Goal: Transaction & Acquisition: Obtain resource

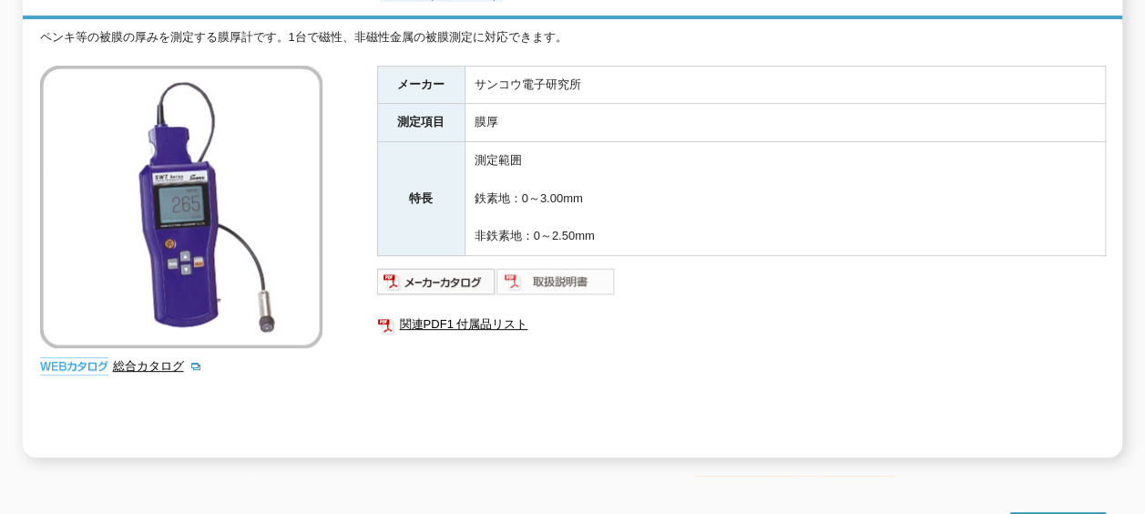
click at [554, 267] on img at bounding box center [555, 281] width 119 height 29
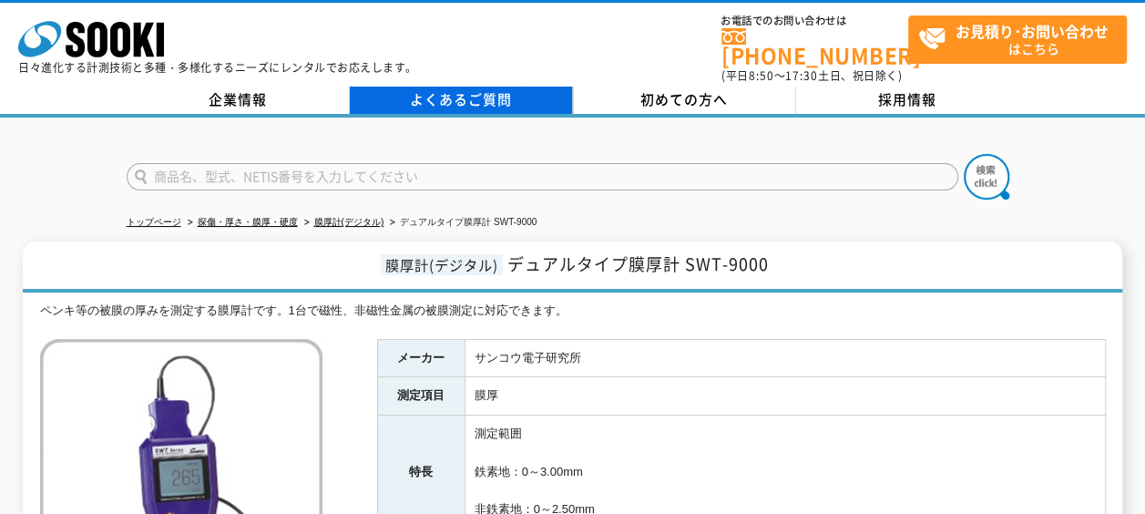
click at [471, 87] on link "よくあるご質問" at bounding box center [461, 100] width 223 height 27
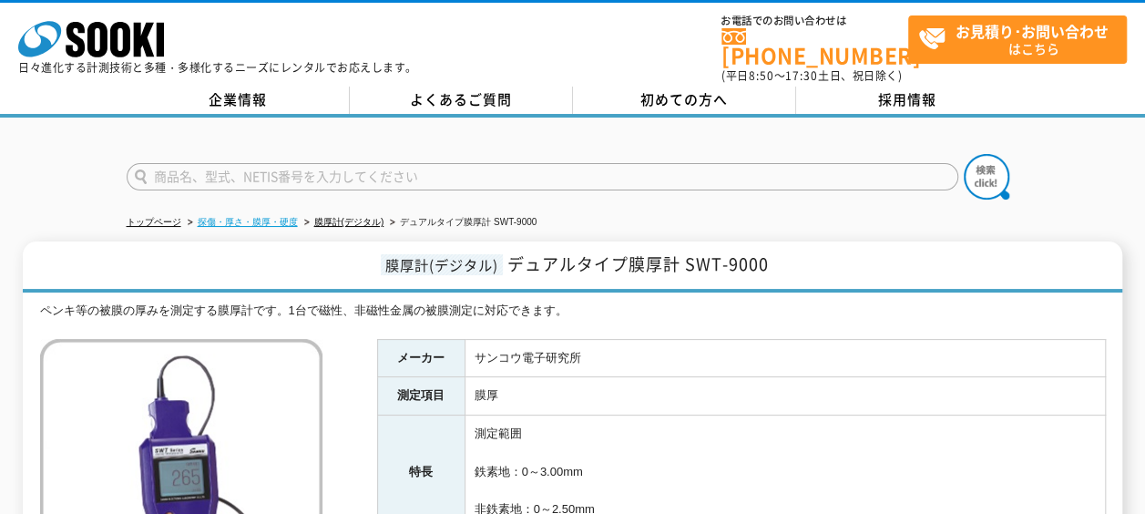
click at [245, 217] on link "探傷・厚さ・膜厚・硬度" at bounding box center [248, 222] width 100 height 10
click at [341, 217] on link "膜厚計(デジタル)" at bounding box center [349, 222] width 70 height 10
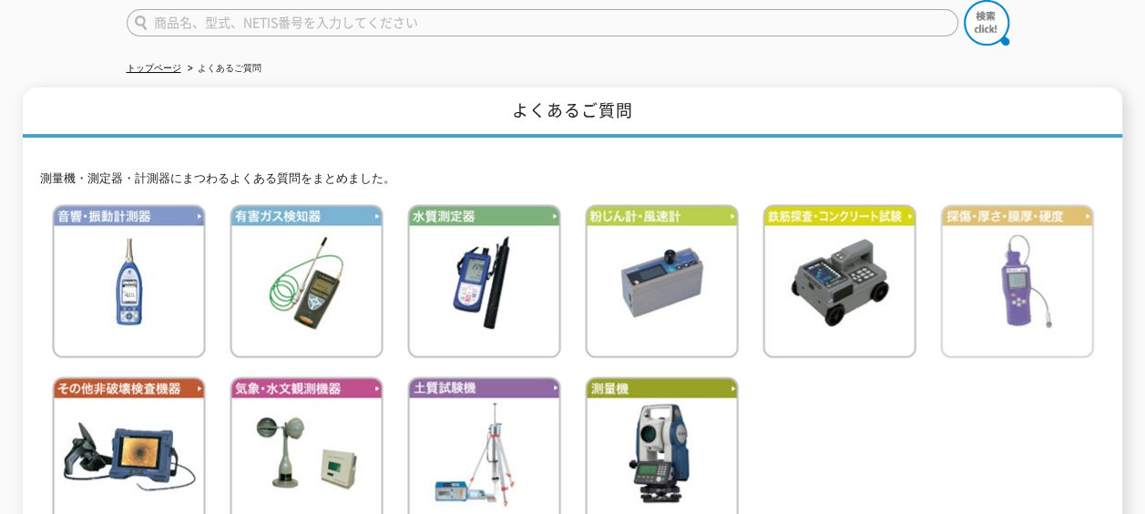
scroll to position [182, 0]
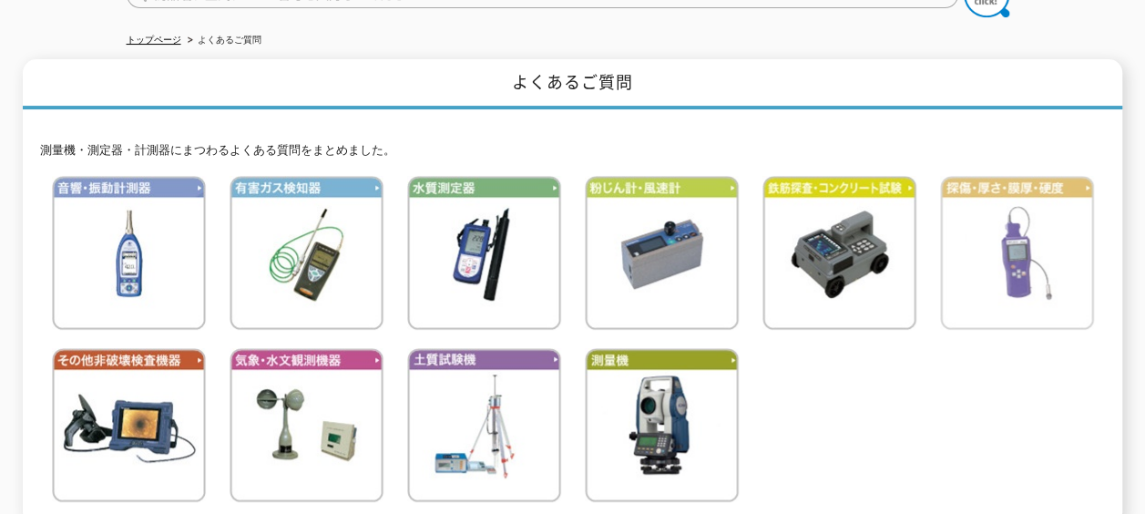
click at [1009, 251] on img at bounding box center [1017, 253] width 154 height 154
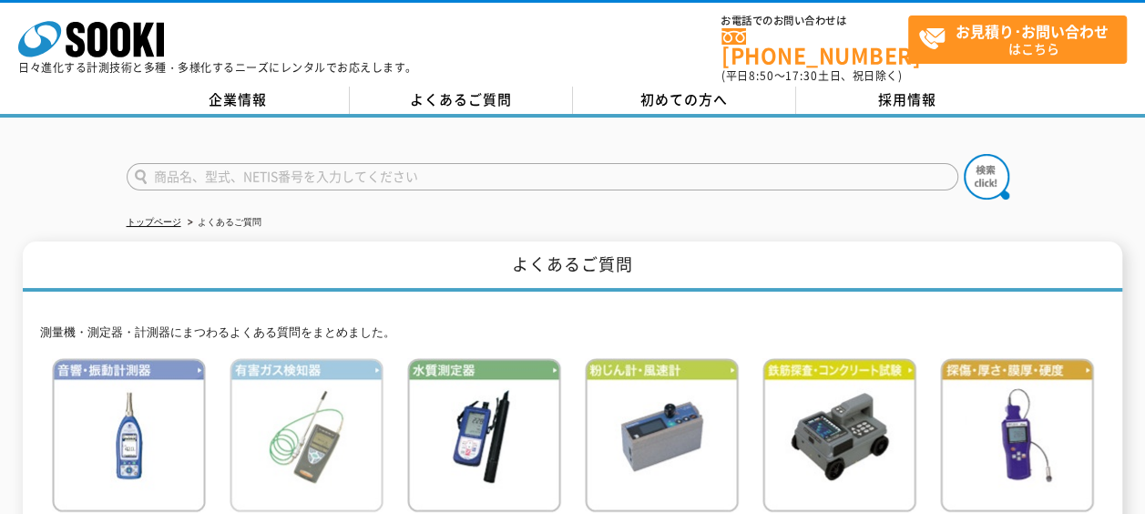
scroll to position [0, 0]
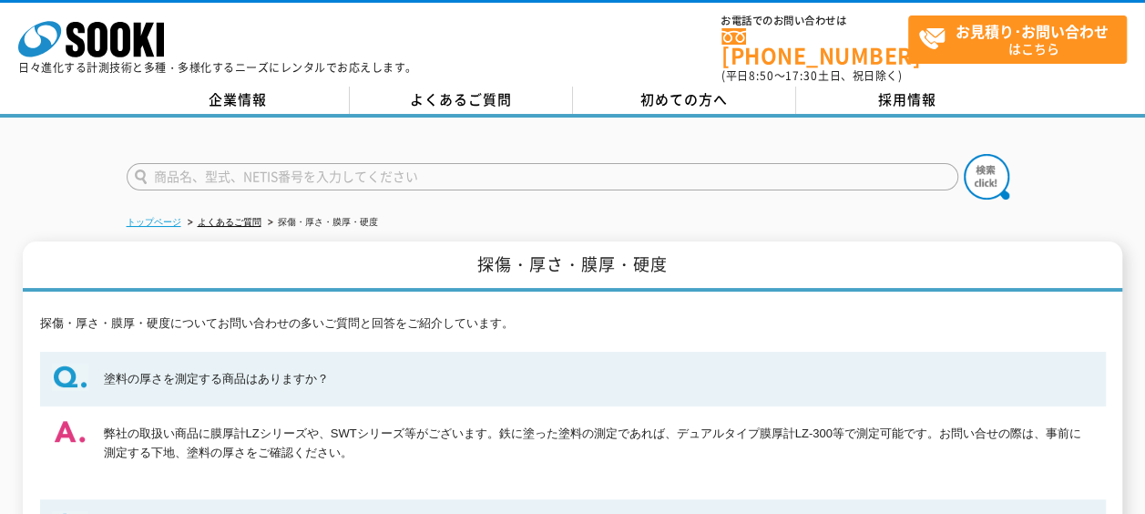
click at [160, 217] on link "トップページ" at bounding box center [154, 222] width 55 height 10
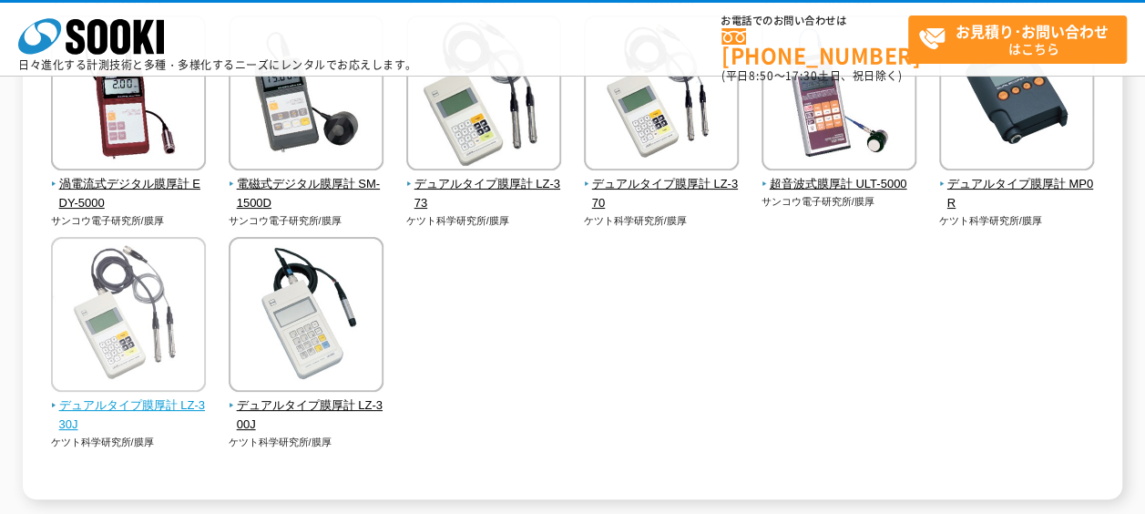
scroll to position [729, 0]
click at [162, 353] on img at bounding box center [128, 315] width 155 height 159
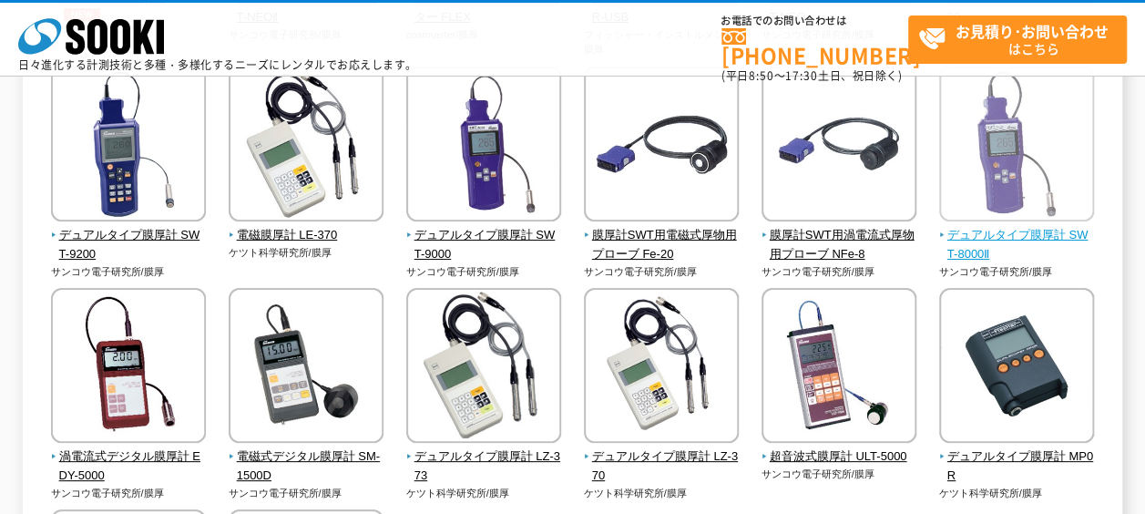
scroll to position [364, 0]
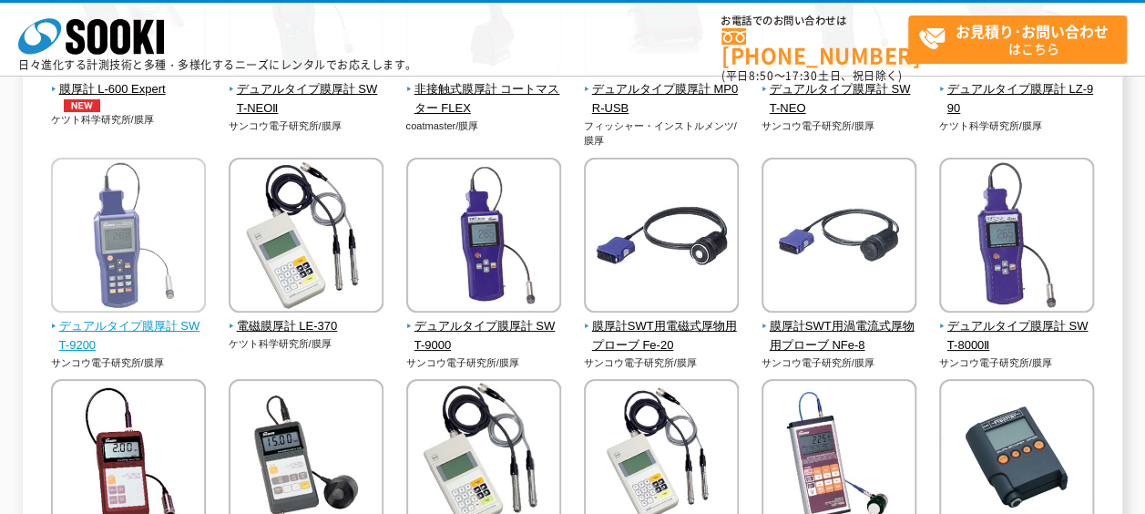
click at [129, 285] on img at bounding box center [128, 237] width 155 height 159
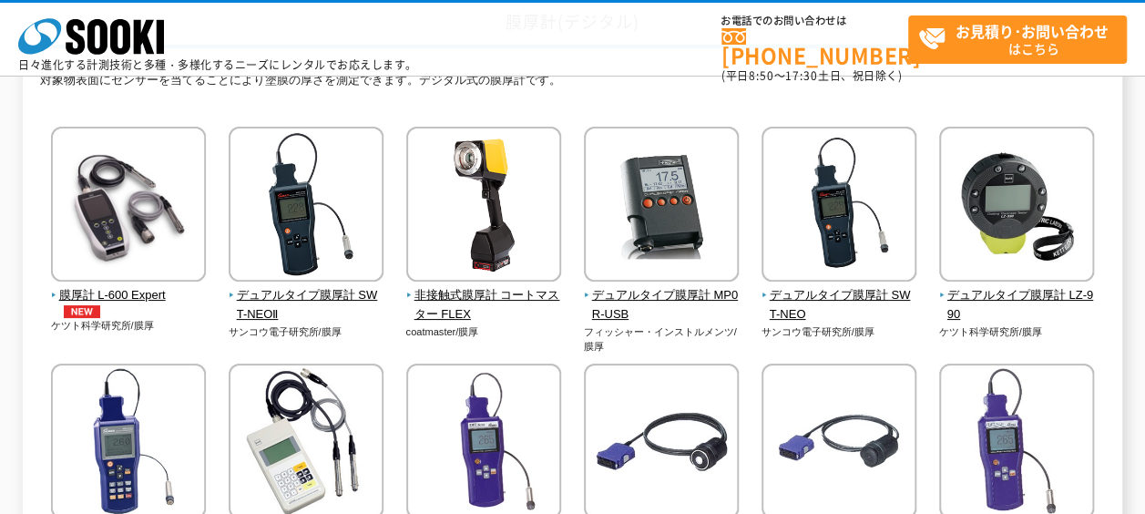
scroll to position [182, 0]
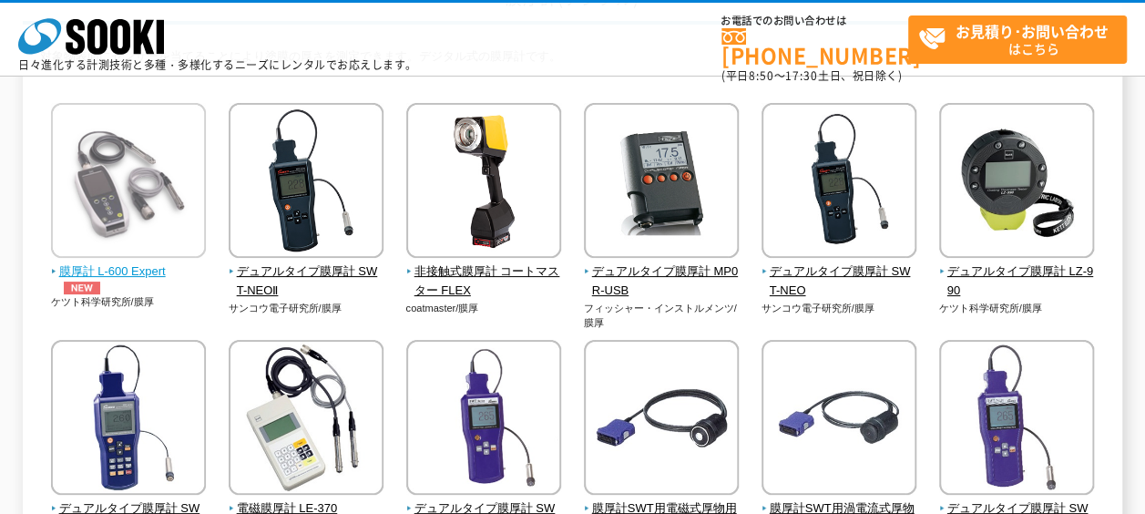
click at [137, 245] on img at bounding box center [128, 182] width 155 height 159
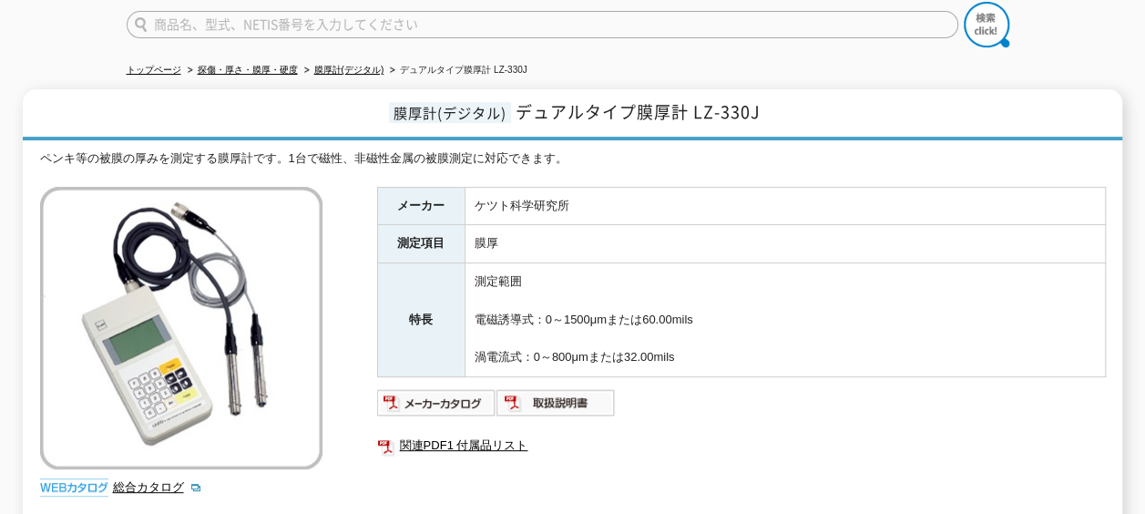
scroll to position [182, 0]
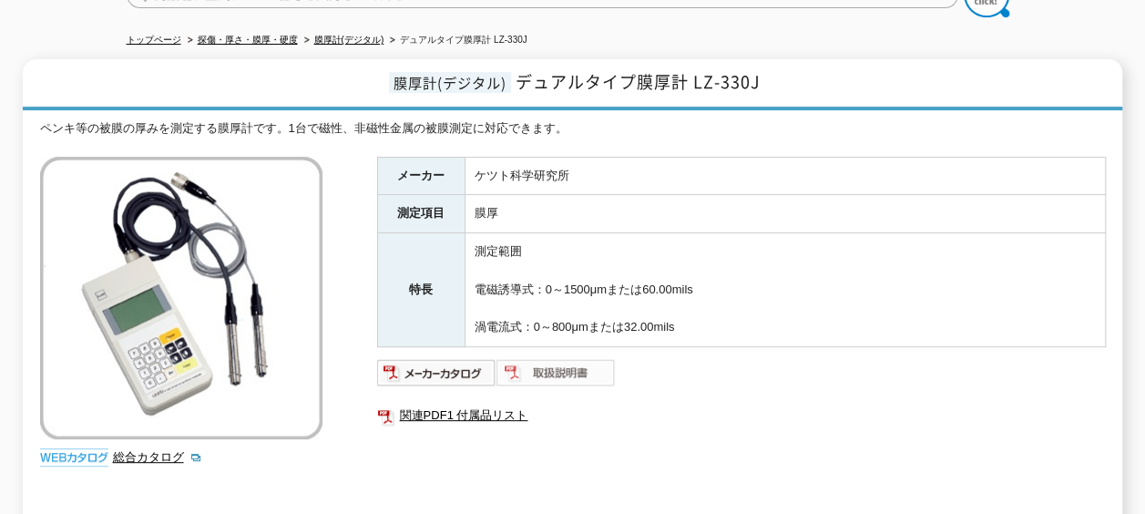
click at [547, 358] on img at bounding box center [555, 372] width 119 height 29
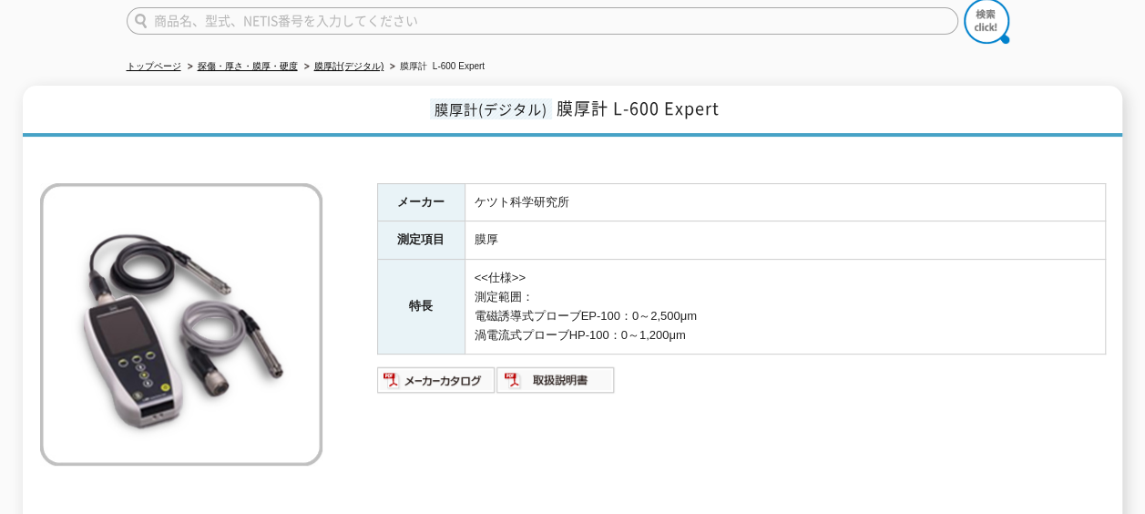
scroll to position [182, 0]
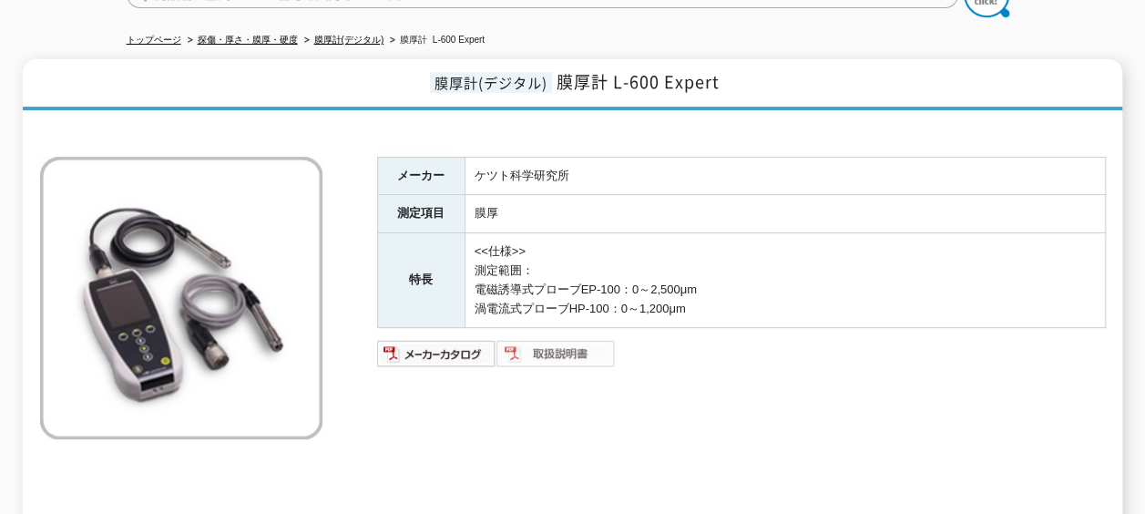
click at [533, 344] on img at bounding box center [555, 353] width 119 height 29
drag, startPoint x: 559, startPoint y: 67, endPoint x: 728, endPoint y: 65, distance: 168.5
click at [728, 65] on h1 "膜厚計(デジタル) 膜厚計 L-600 Expert" at bounding box center [573, 84] width 1100 height 51
drag, startPoint x: 728, startPoint y: 65, endPoint x: 686, endPoint y: 67, distance: 42.0
copy span "膜厚計 L-600 Expert"
